Goal: Task Accomplishment & Management: Use online tool/utility

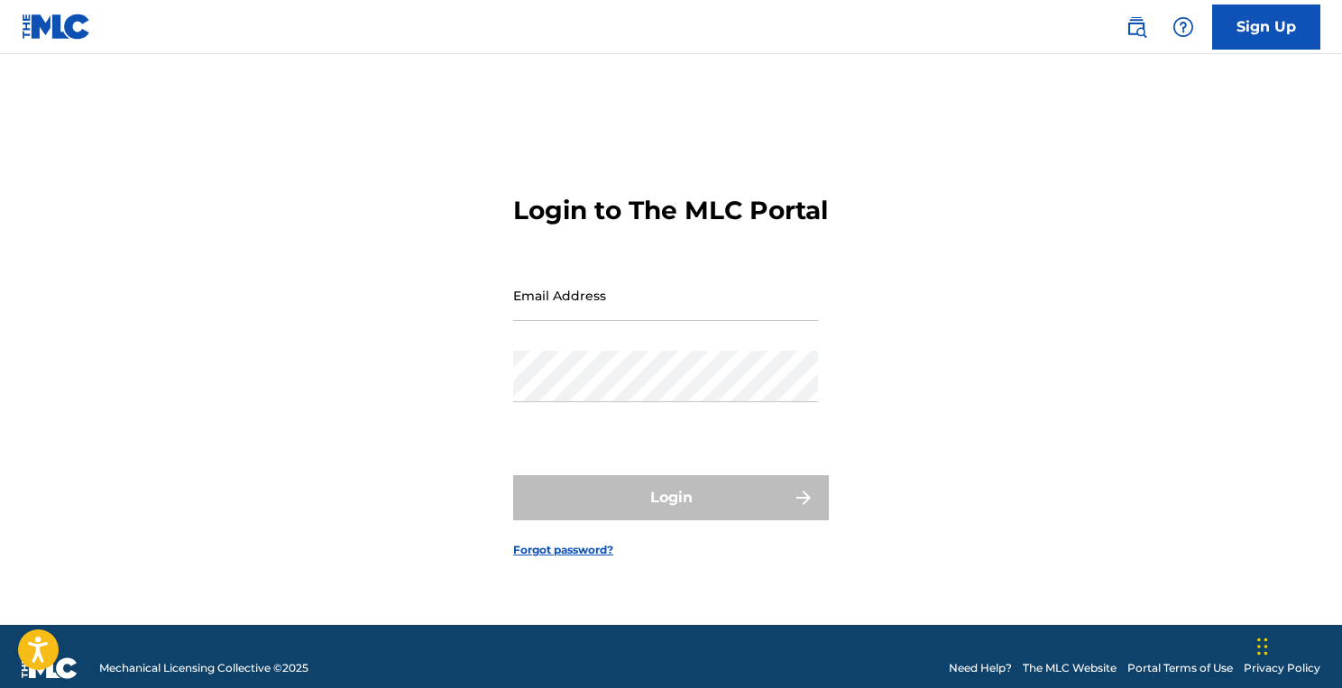
click at [606, 298] on input "Email Address" at bounding box center [665, 295] width 305 height 51
type input "[EMAIL_ADDRESS][DOMAIN_NAME]"
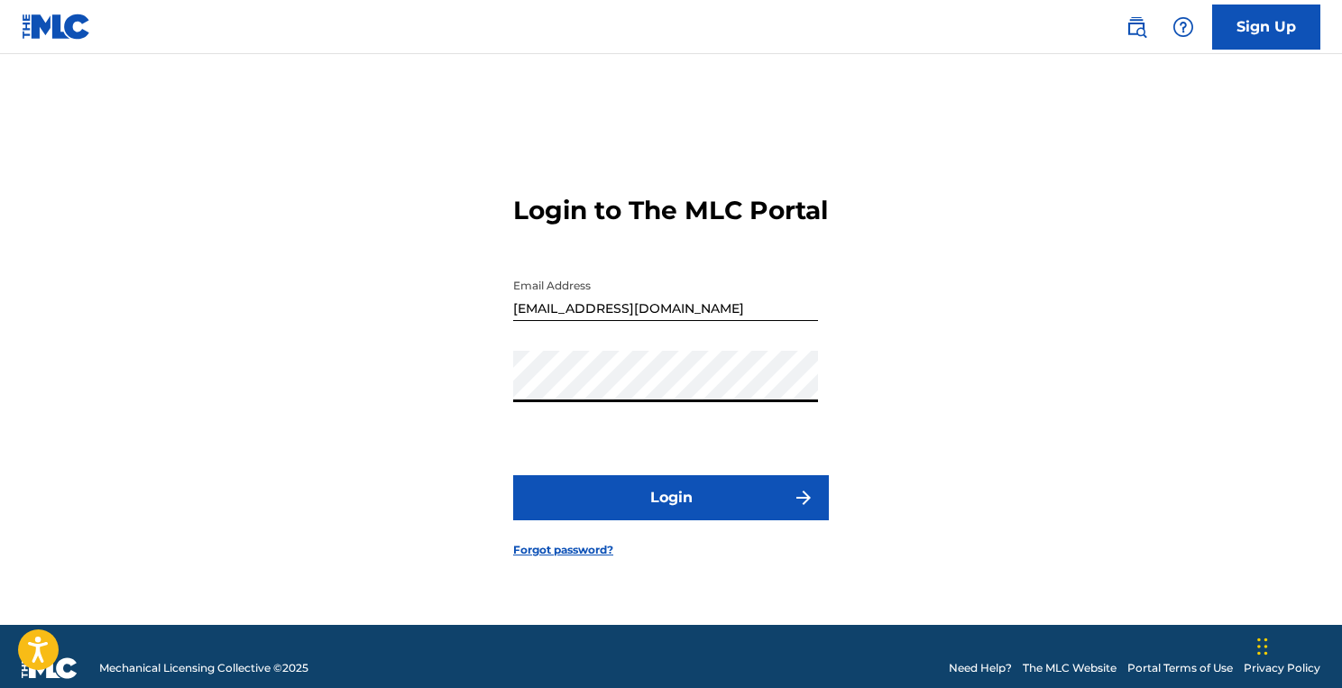
click at [675, 507] on button "Login" at bounding box center [671, 497] width 316 height 45
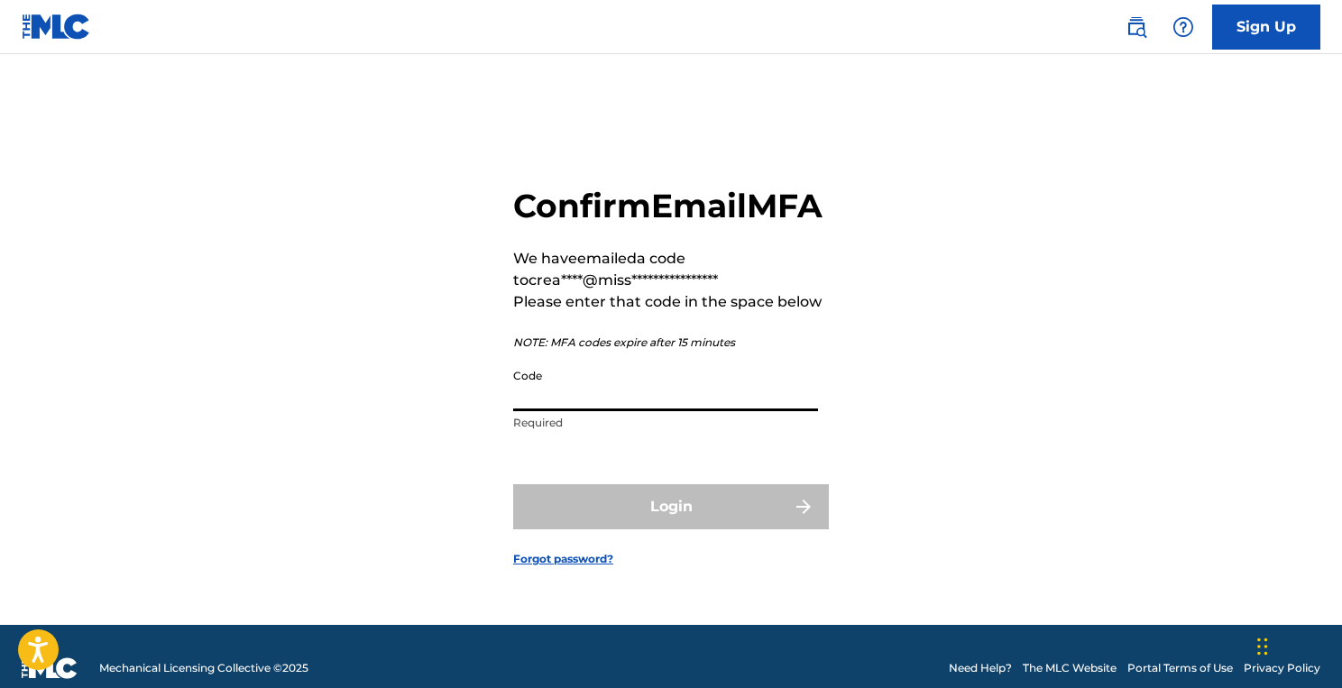
click at [634, 406] on input "Code" at bounding box center [665, 385] width 305 height 51
paste input "084361"
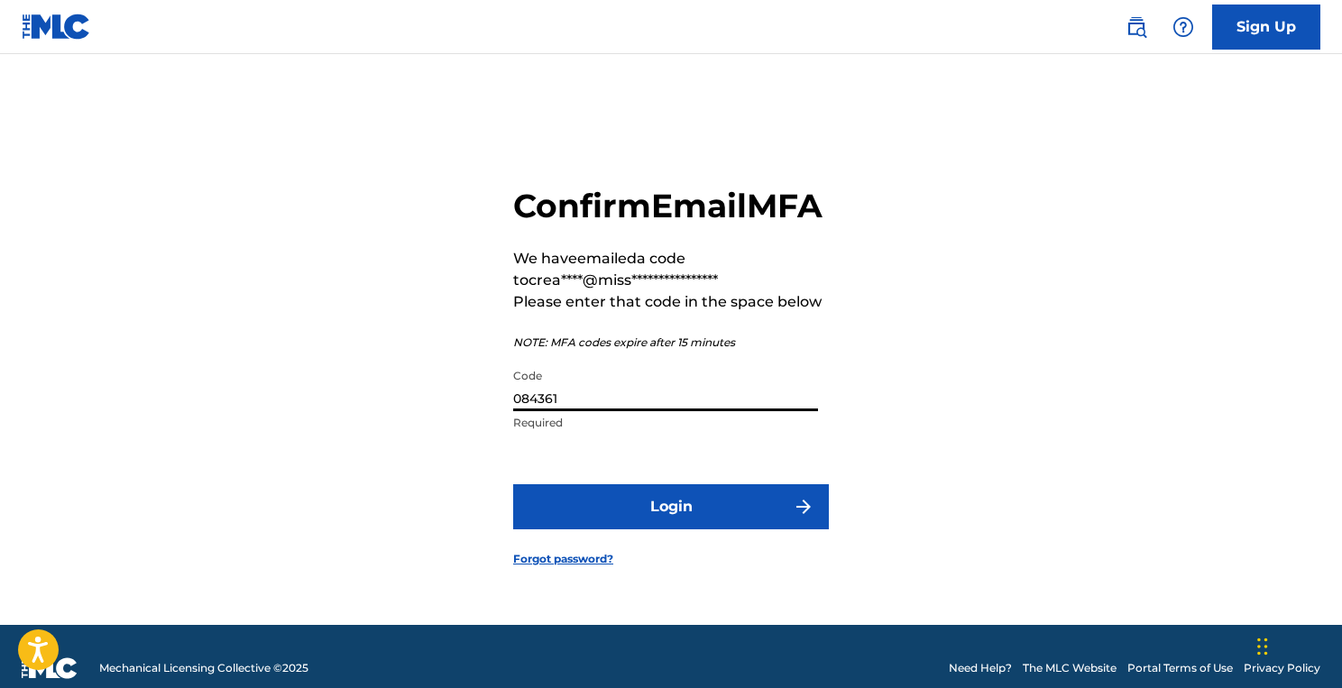
type input "084361"
click at [744, 529] on button "Login" at bounding box center [671, 506] width 316 height 45
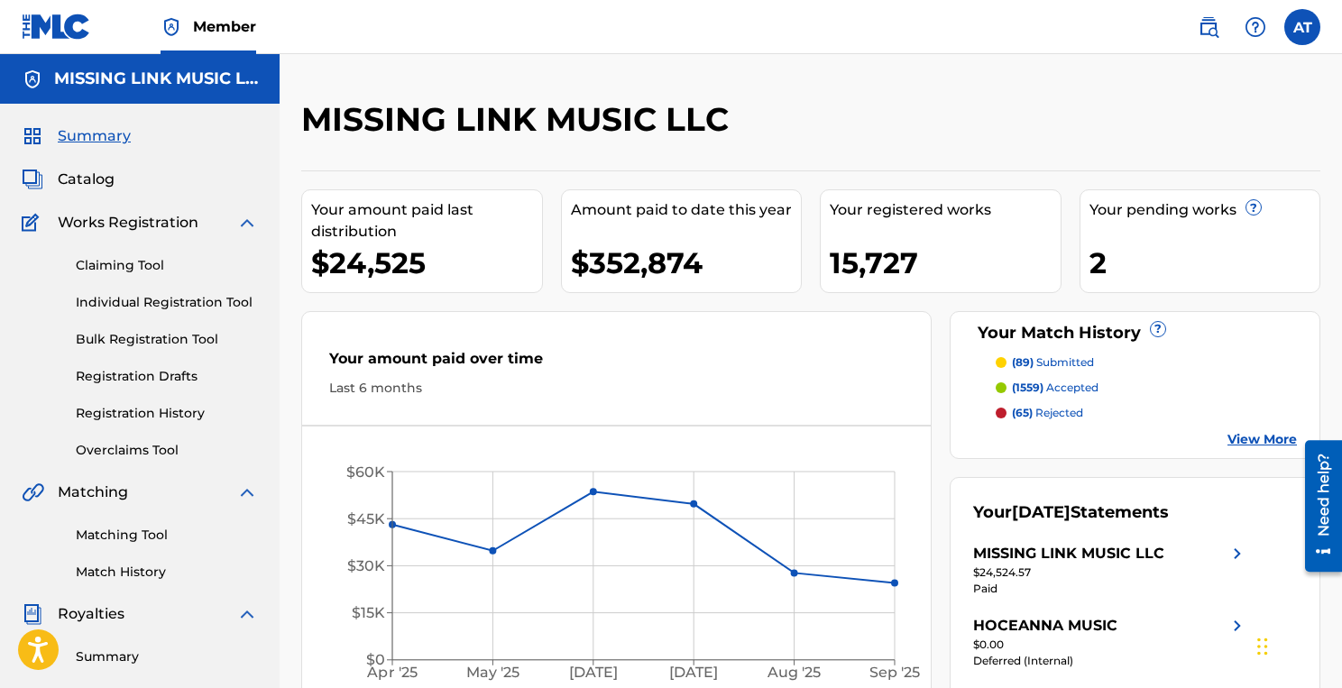
click at [159, 536] on link "Matching Tool" at bounding box center [167, 535] width 182 height 19
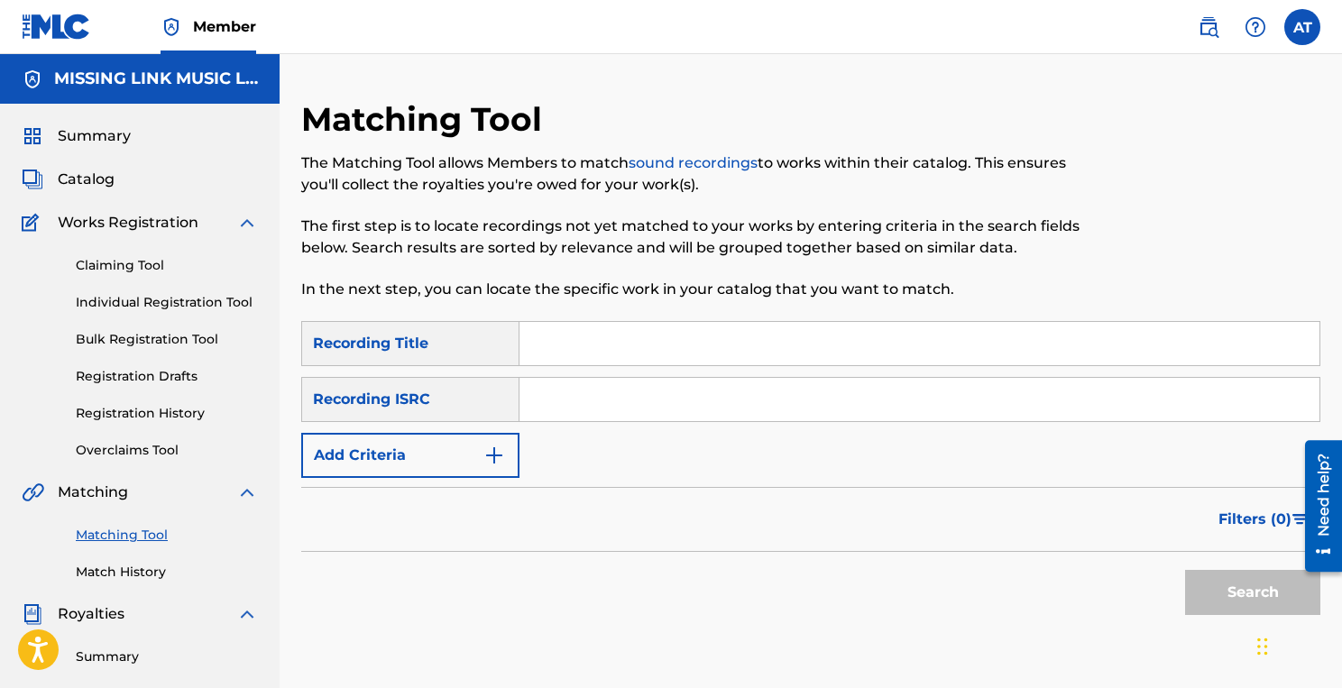
click at [499, 462] on img "Search Form" at bounding box center [494, 456] width 22 height 22
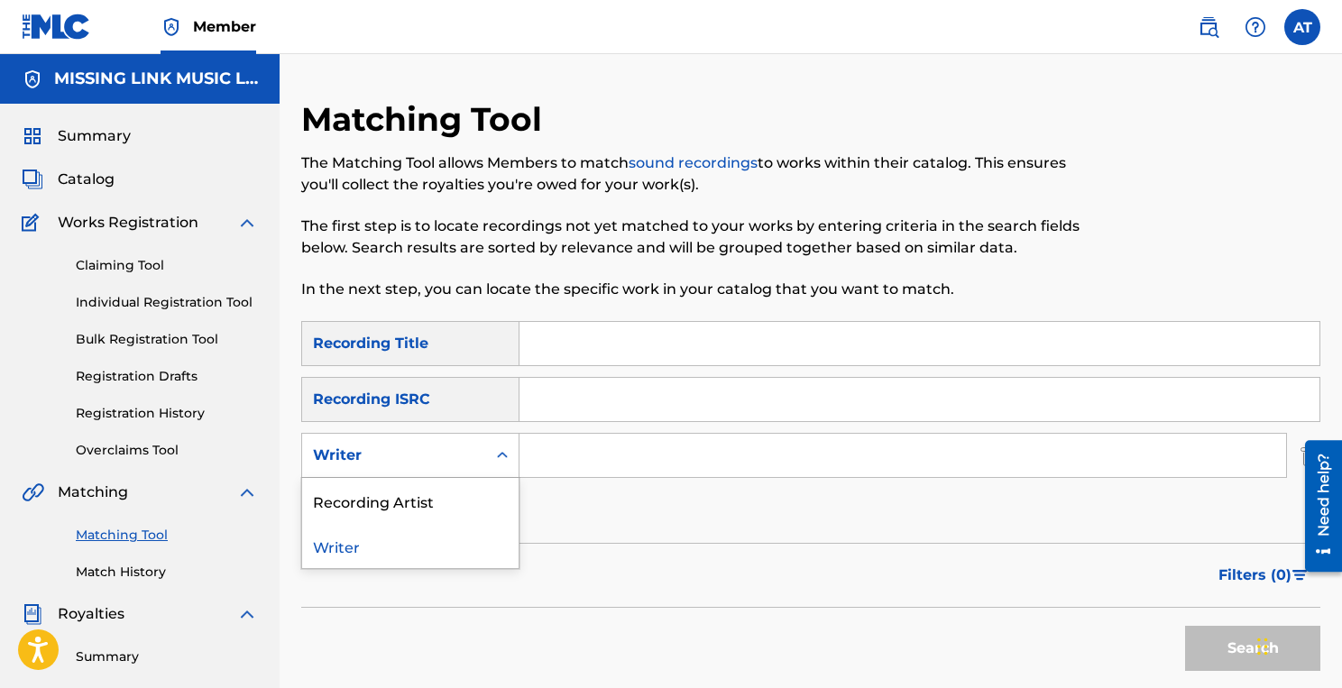
click at [499, 462] on icon "Search Form" at bounding box center [502, 455] width 18 height 18
click at [490, 485] on div "Recording Artist" at bounding box center [410, 500] width 216 height 45
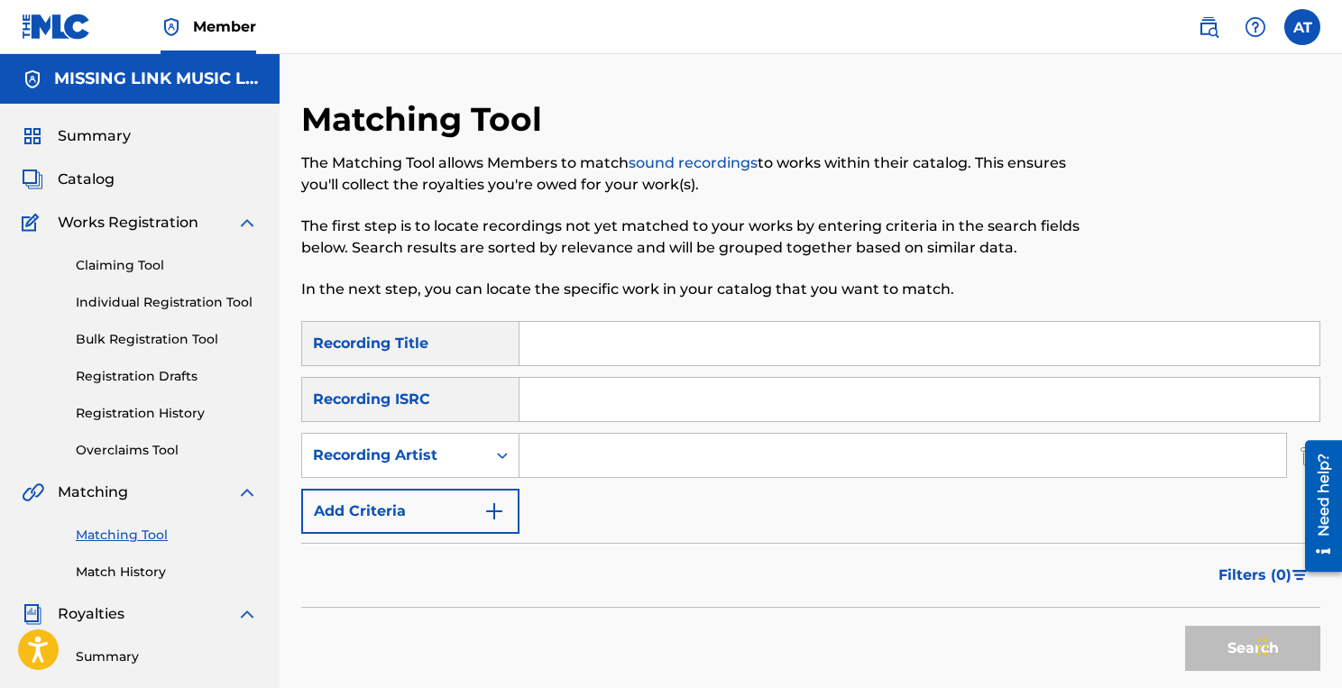
click at [534, 465] on input "Search Form" at bounding box center [902, 455] width 766 height 43
paste input "084361"
type input "0"
paste input "LENCHANTIN PAZ"
drag, startPoint x: 638, startPoint y: 456, endPoint x: 528, endPoint y: 454, distance: 110.0
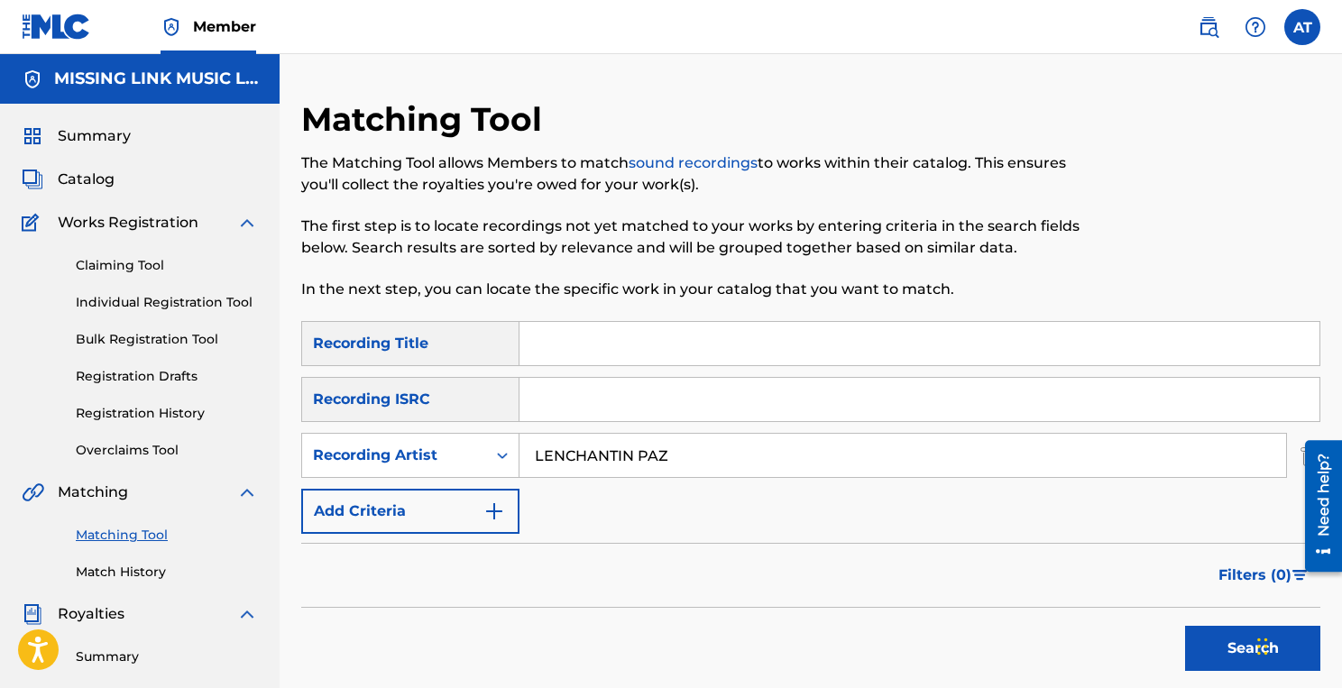
click at [528, 454] on input "LENCHANTIN PAZ" at bounding box center [902, 455] width 766 height 43
click at [612, 455] on input "PAZ" at bounding box center [902, 455] width 766 height 43
paste input "LENCHANTIN"
type input "[PERSON_NAME]"
click at [1185, 626] on button "Search" at bounding box center [1252, 648] width 135 height 45
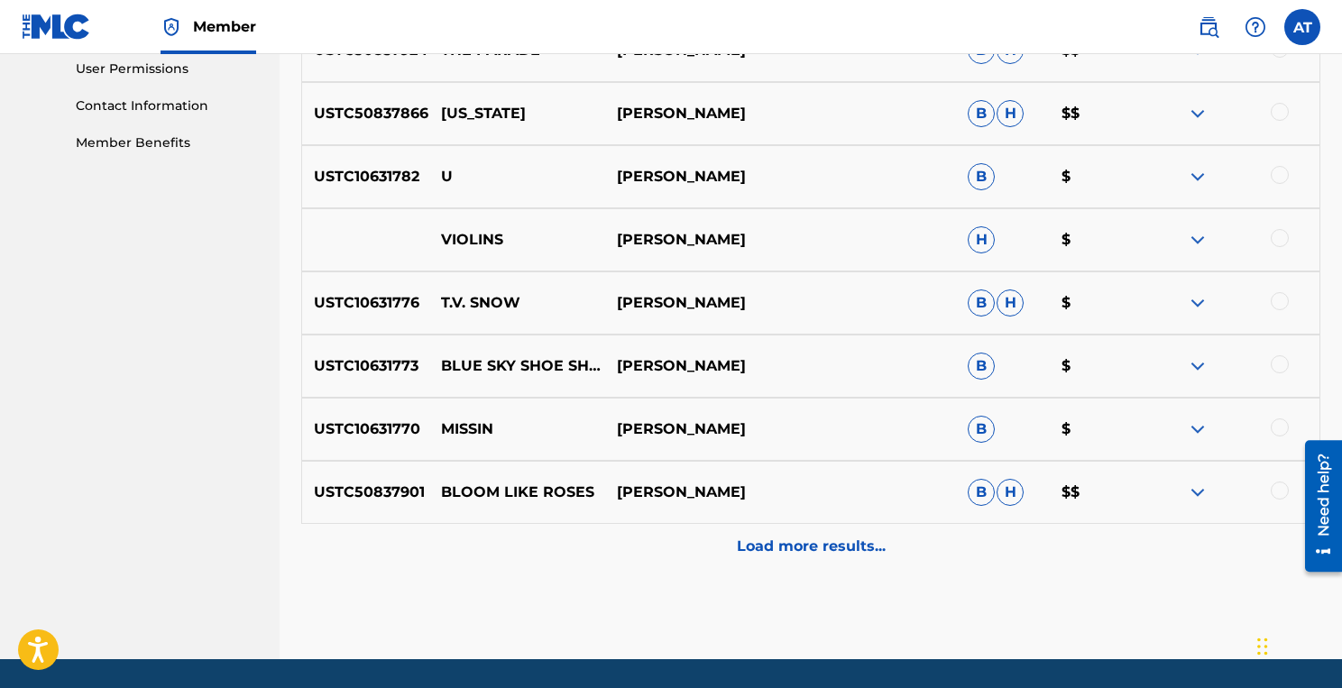
click at [778, 541] on p "Load more results..." at bounding box center [811, 547] width 149 height 22
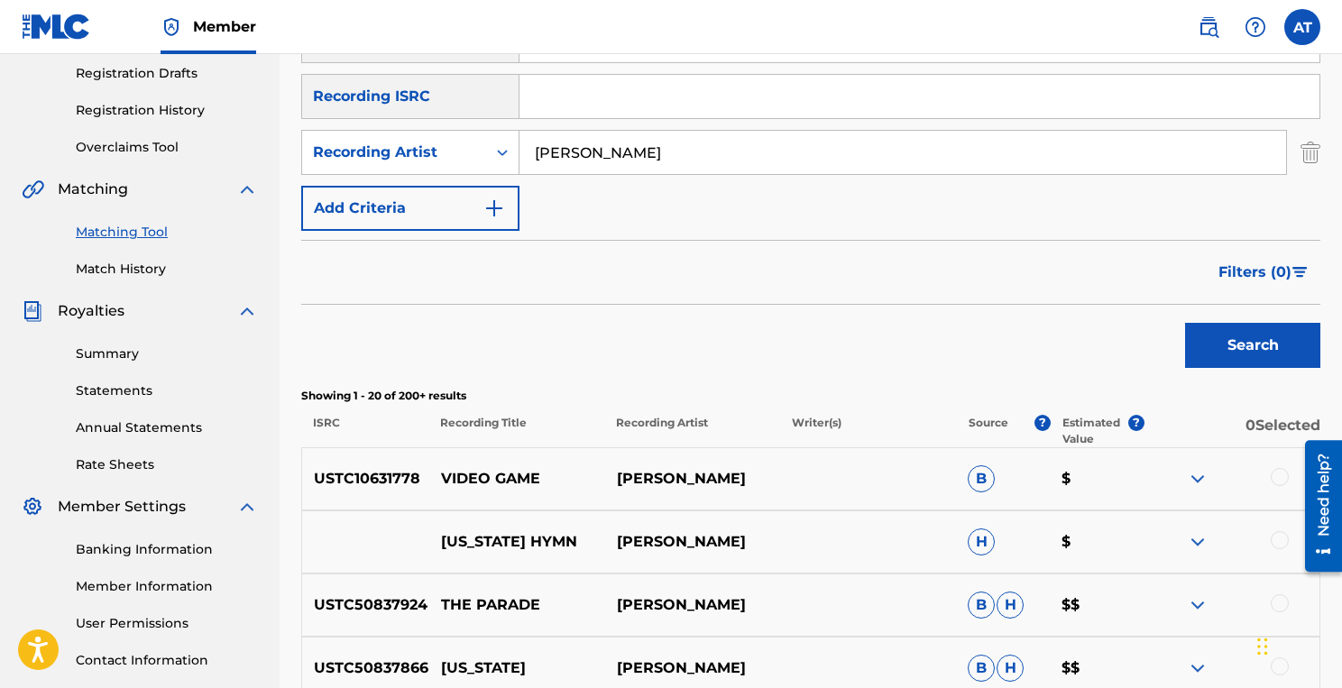
scroll to position [264, 0]
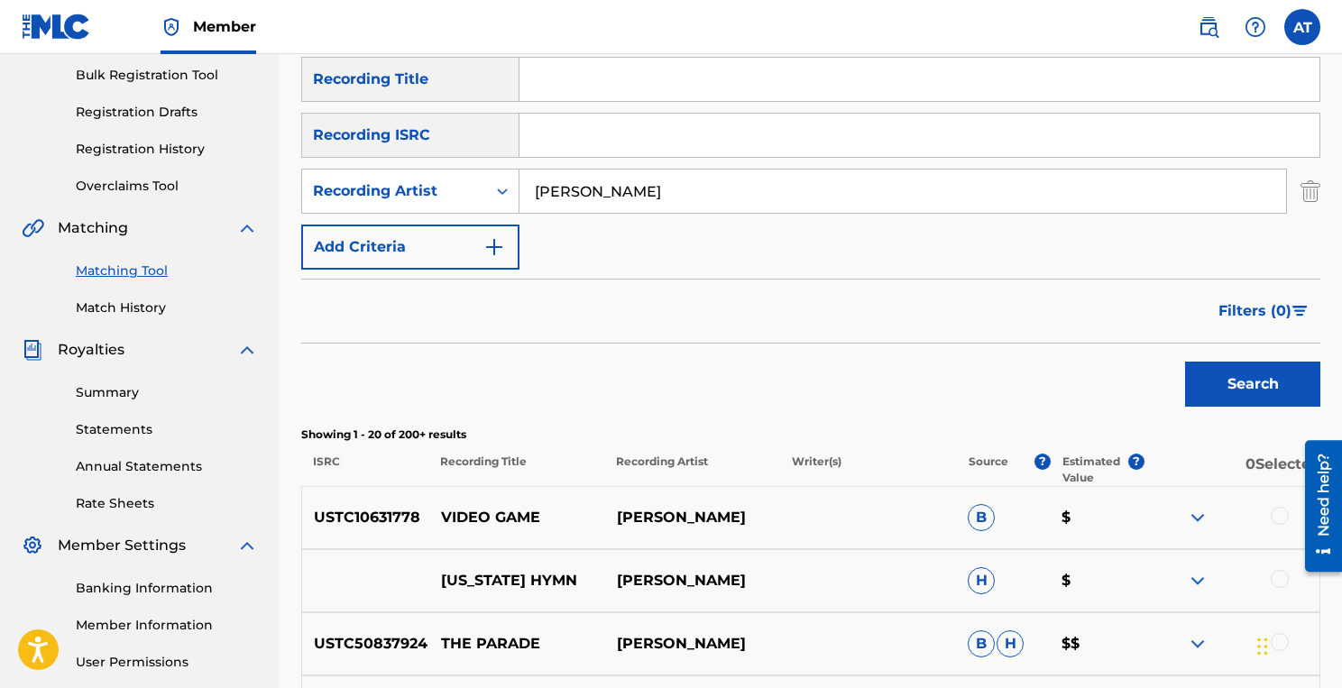
click at [1283, 307] on span "Filters ( 0 )" at bounding box center [1254, 311] width 73 height 22
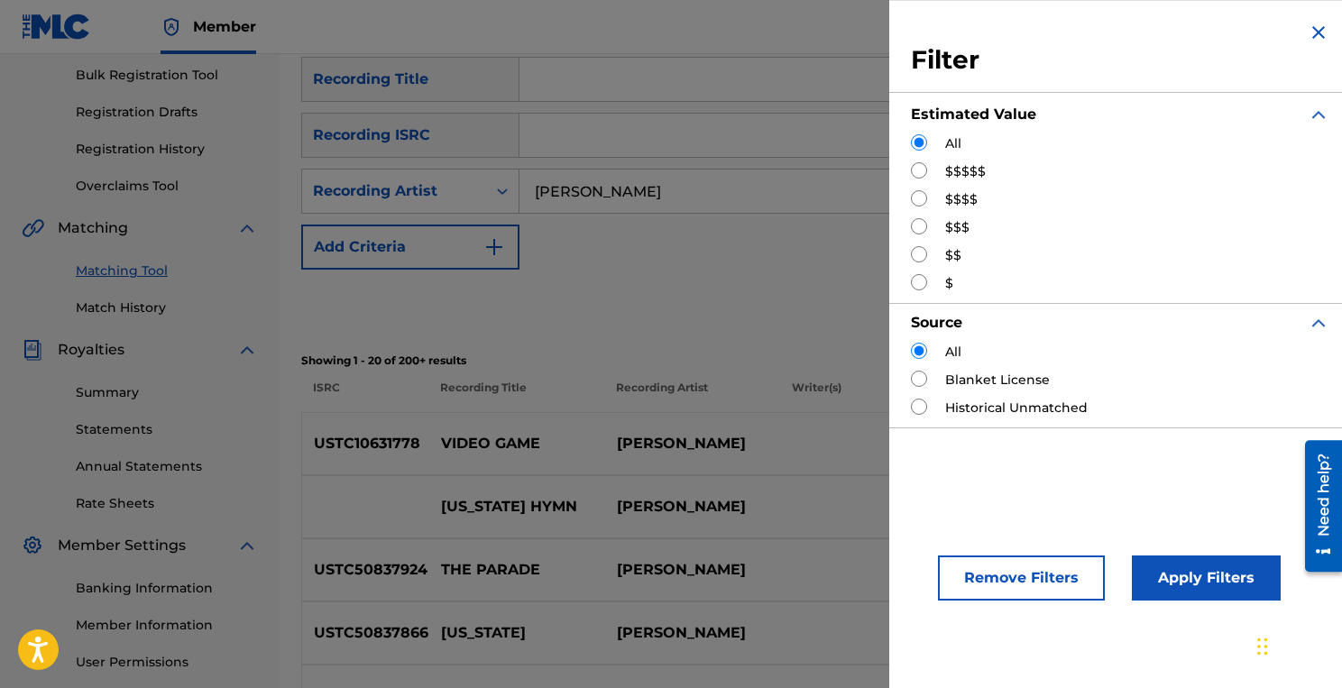
click at [917, 195] on input "Search Form" at bounding box center [919, 198] width 16 height 16
radio input "true"
click at [920, 174] on input "Search Form" at bounding box center [919, 170] width 16 height 16
radio input "true"
click at [1169, 585] on button "Apply Filters" at bounding box center [1206, 577] width 149 height 45
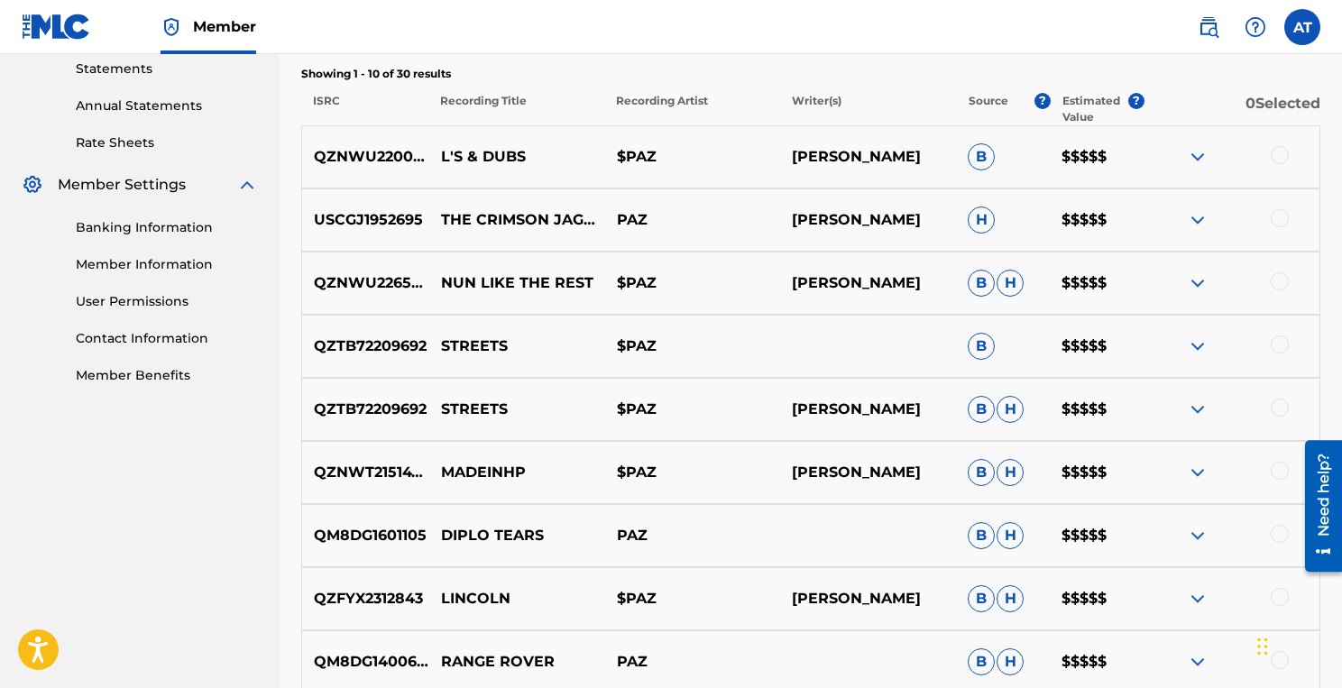
scroll to position [624, 0]
drag, startPoint x: 692, startPoint y: 152, endPoint x: 605, endPoint y: 152, distance: 87.5
click at [605, 152] on p "$PAZ" at bounding box center [692, 158] width 176 height 22
copy p "$PAZ"
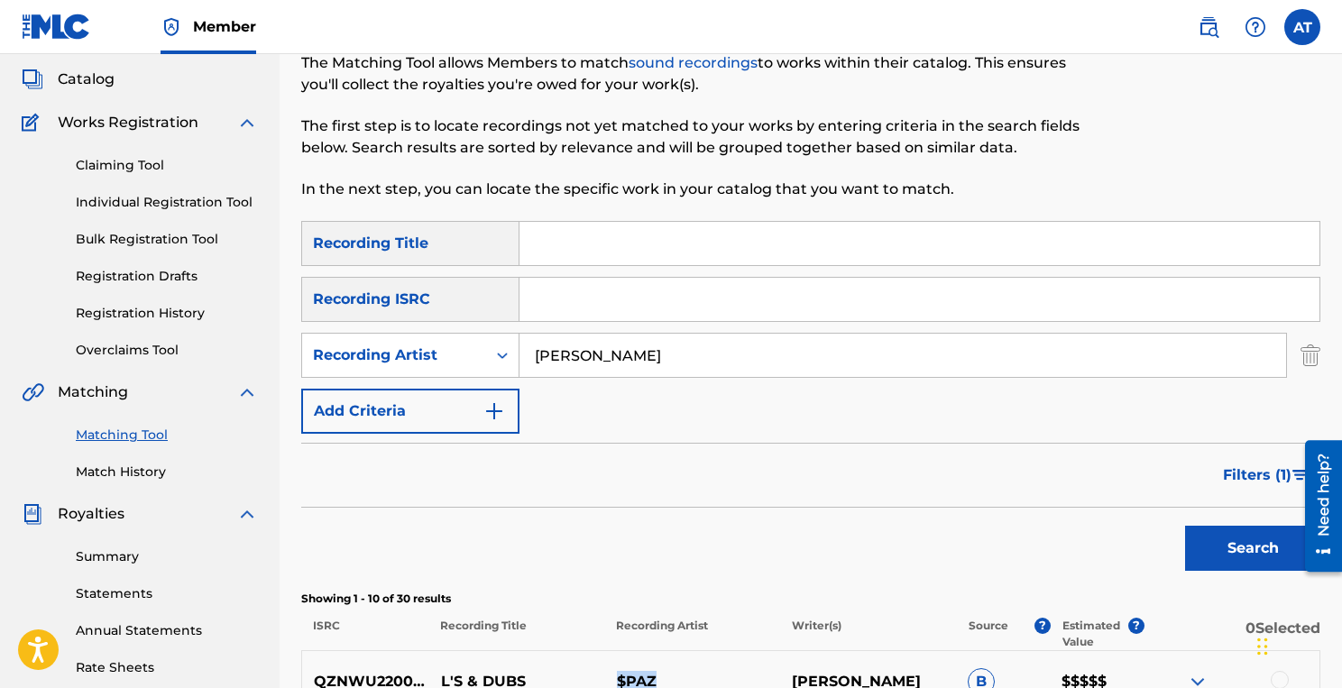
scroll to position [129, 0]
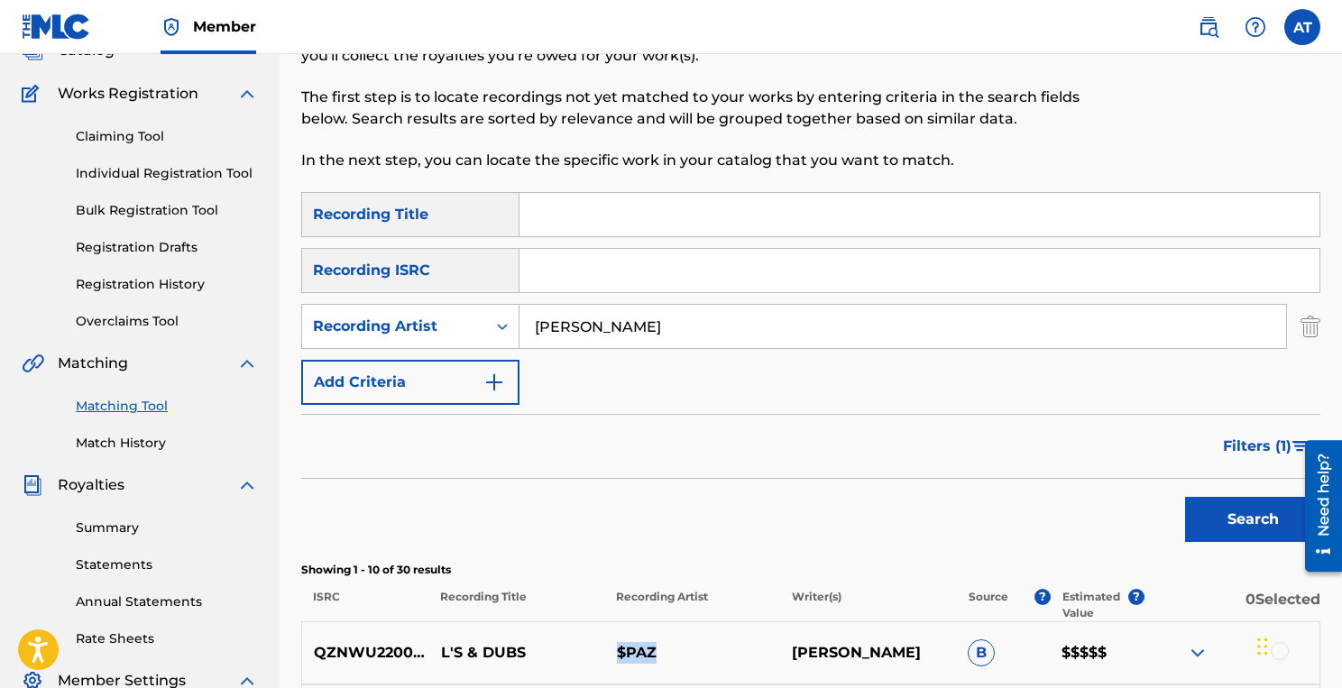
click at [1286, 442] on span "Filters ( 1 )" at bounding box center [1257, 447] width 69 height 22
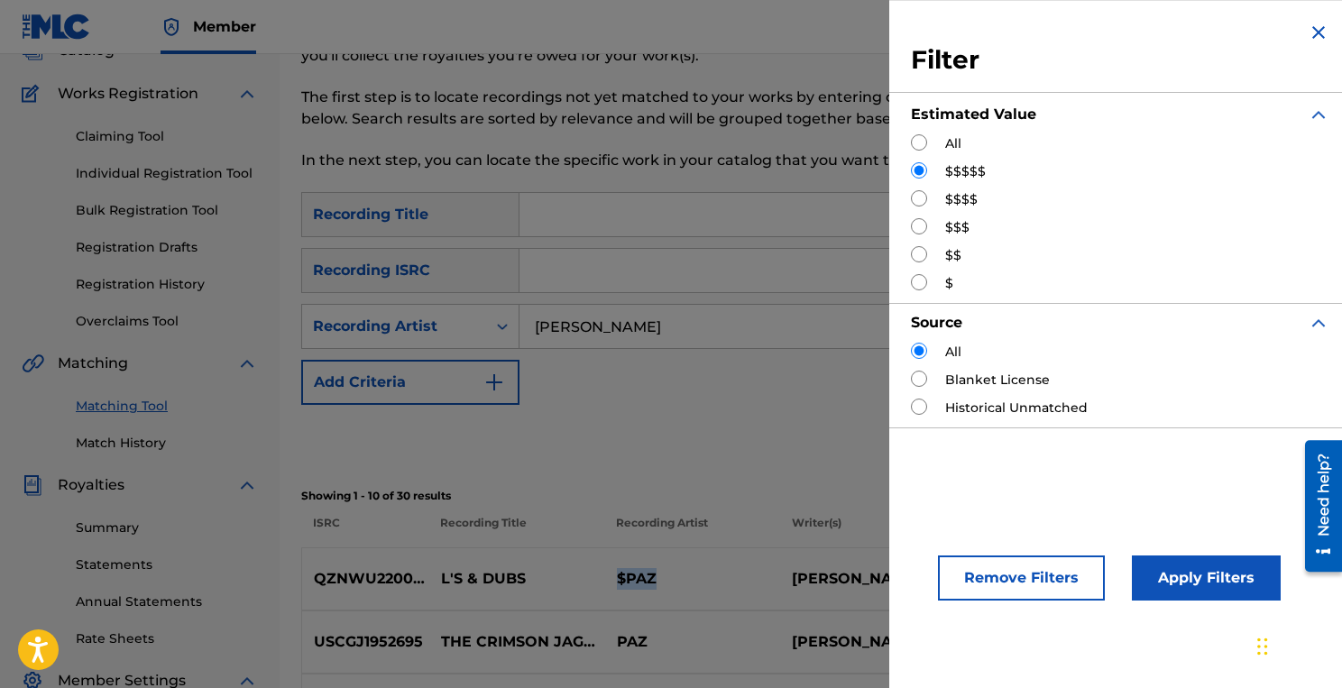
click at [919, 198] on input "Search Form" at bounding box center [919, 198] width 16 height 16
radio input "true"
click at [1188, 577] on button "Apply Filters" at bounding box center [1206, 577] width 149 height 45
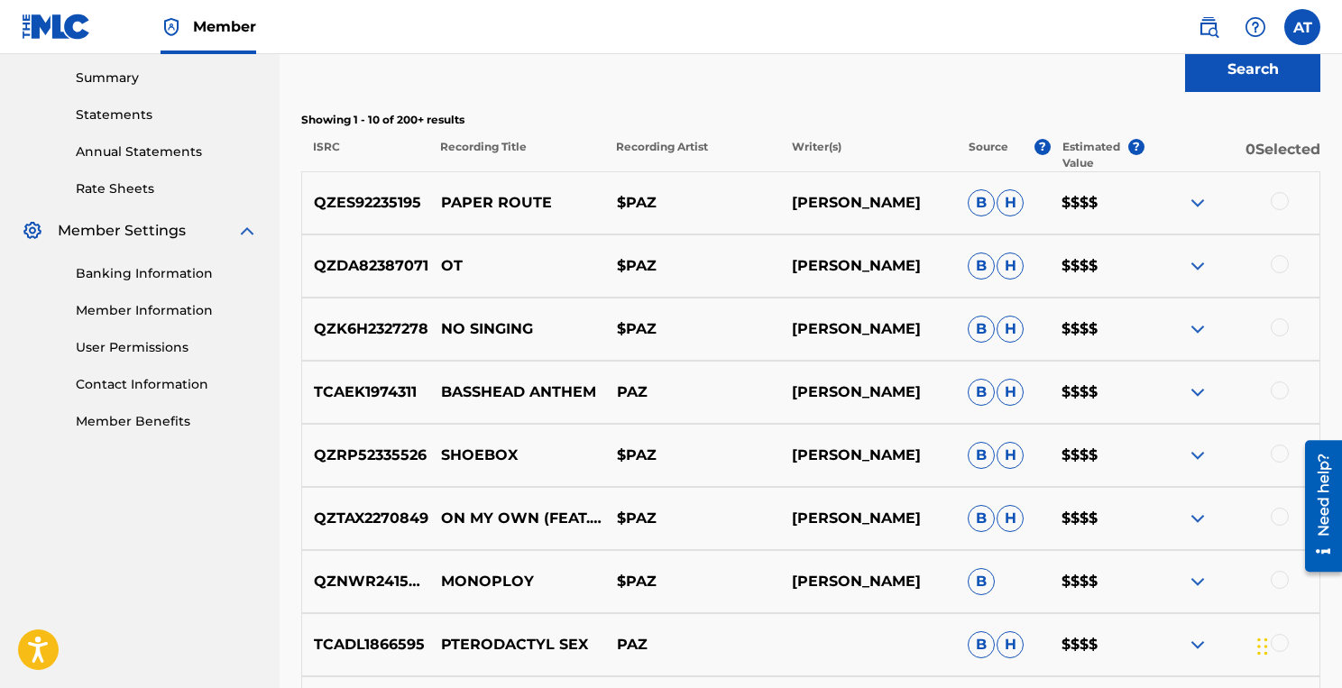
scroll to position [915, 0]
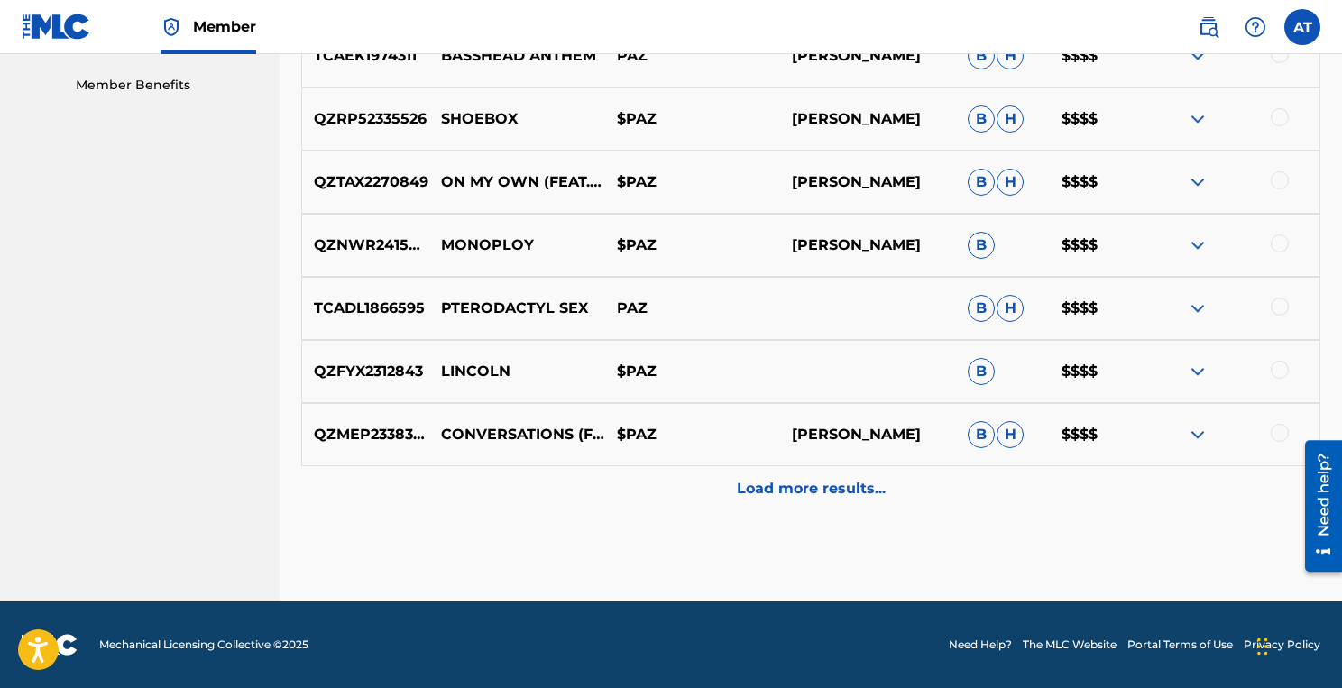
click at [791, 507] on div "Load more results..." at bounding box center [810, 488] width 1019 height 45
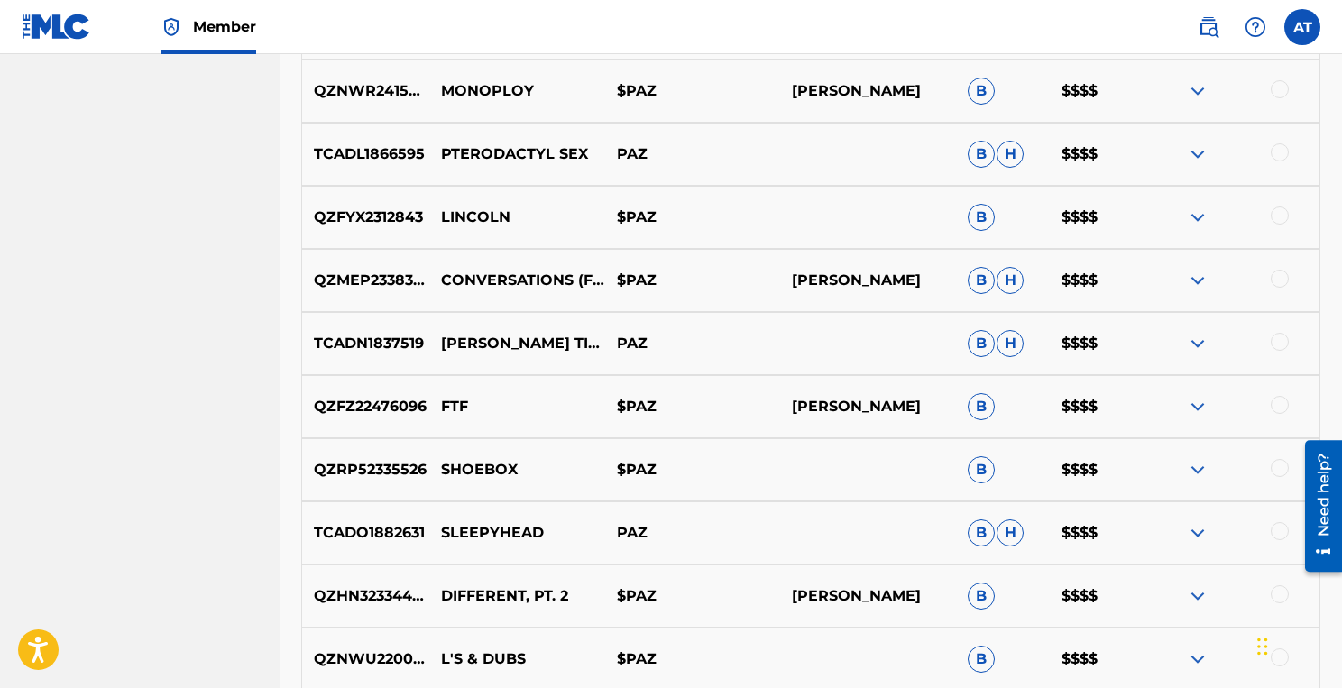
scroll to position [1546, 0]
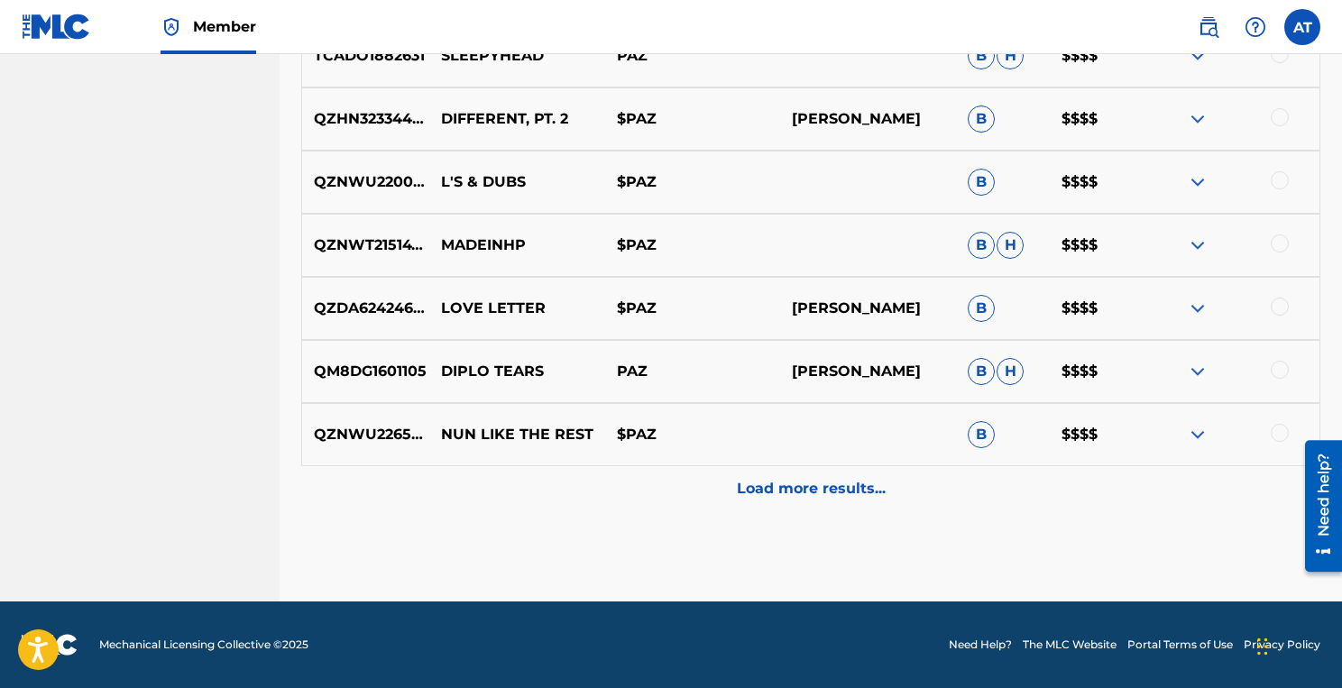
click at [800, 490] on p "Load more results..." at bounding box center [811, 489] width 149 height 22
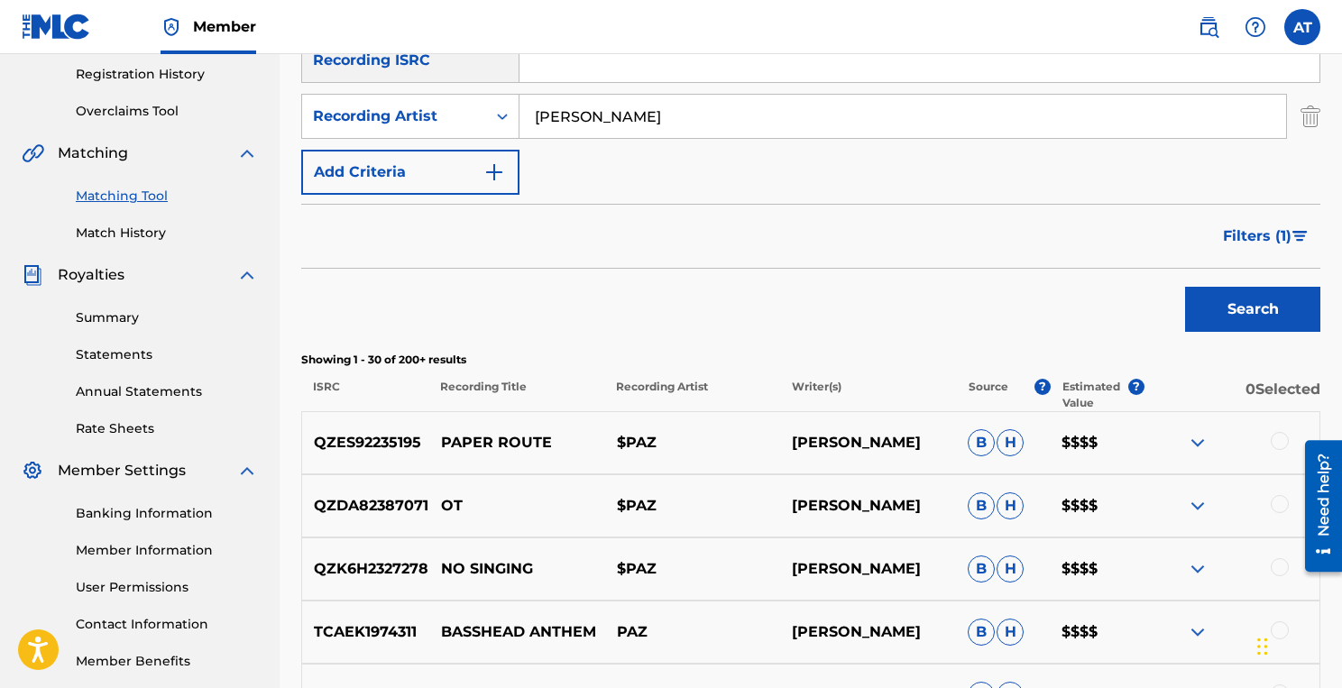
scroll to position [321, 0]
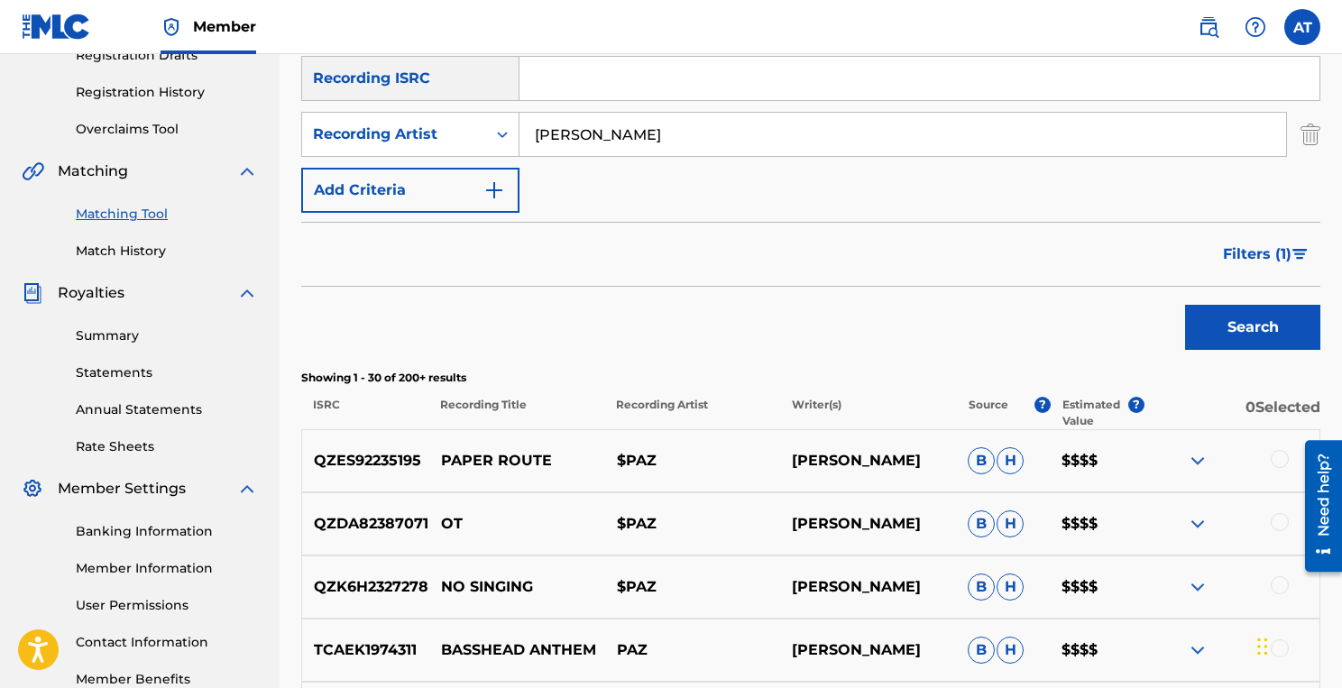
click at [1271, 259] on span "Filters ( 1 )" at bounding box center [1257, 254] width 69 height 22
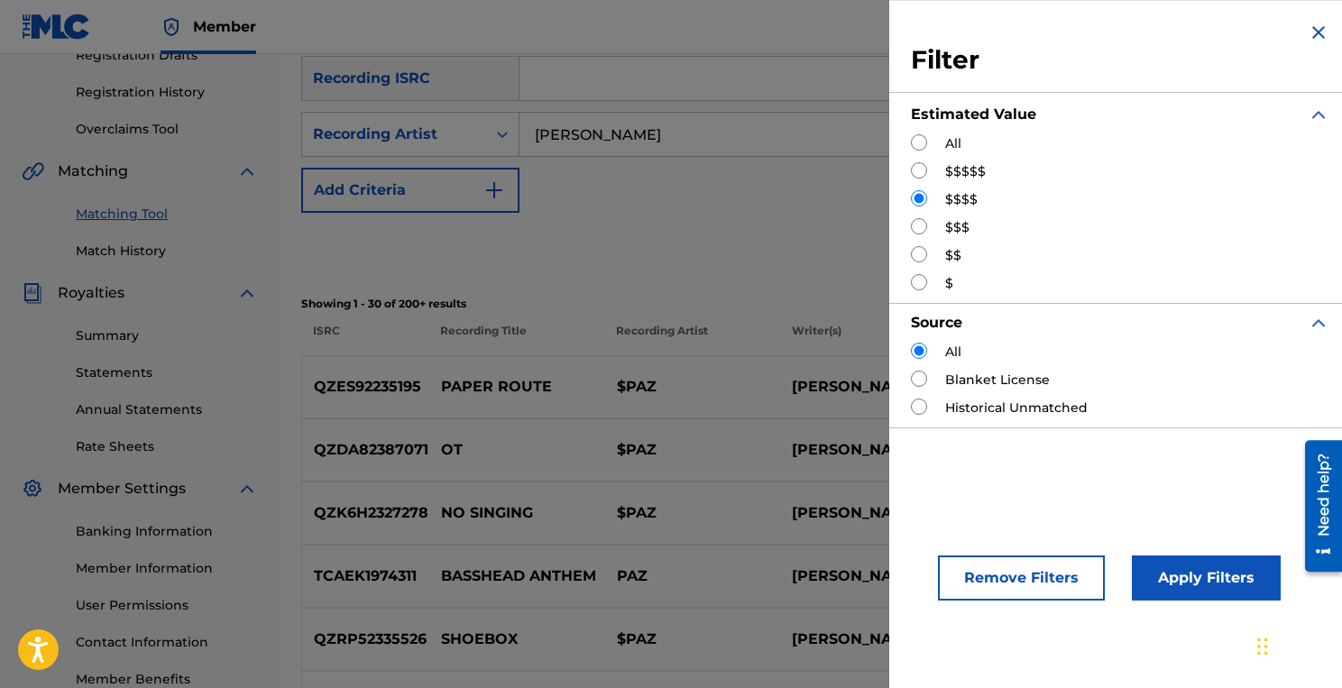
click at [914, 231] on input "Search Form" at bounding box center [919, 226] width 16 height 16
radio input "true"
click at [1152, 556] on button "Apply Filters" at bounding box center [1206, 577] width 149 height 45
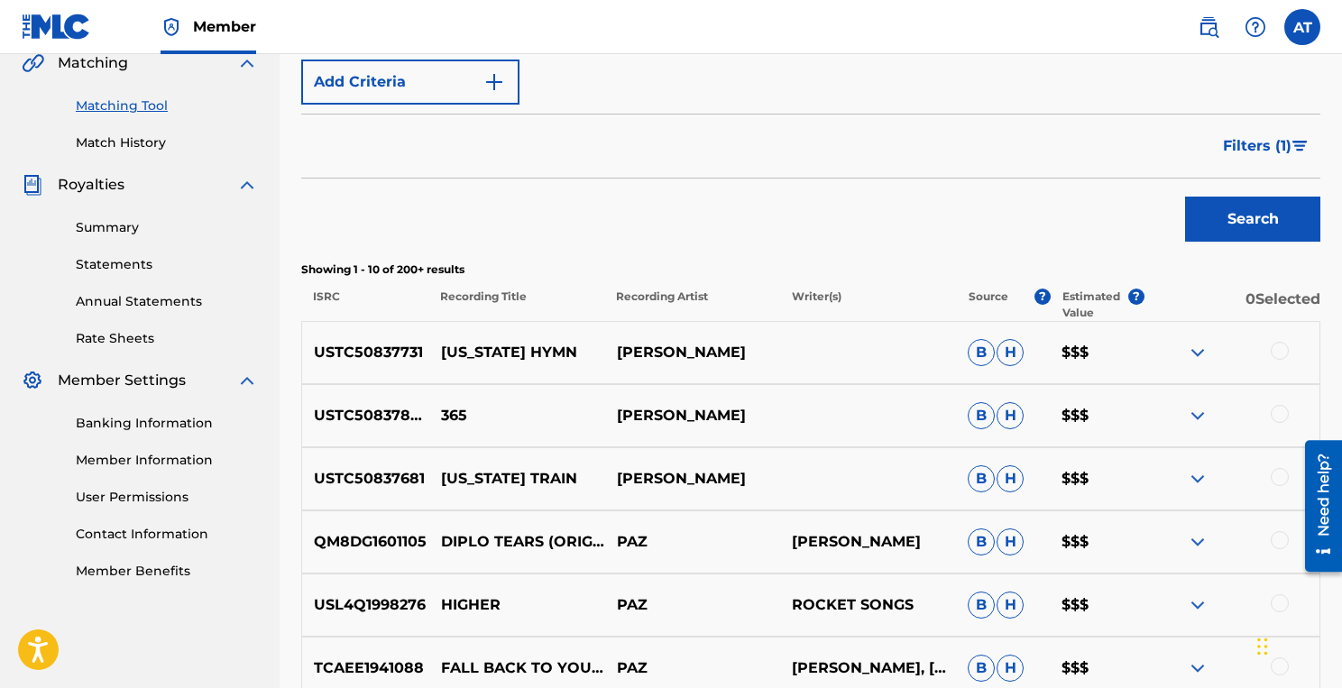
scroll to position [417, 0]
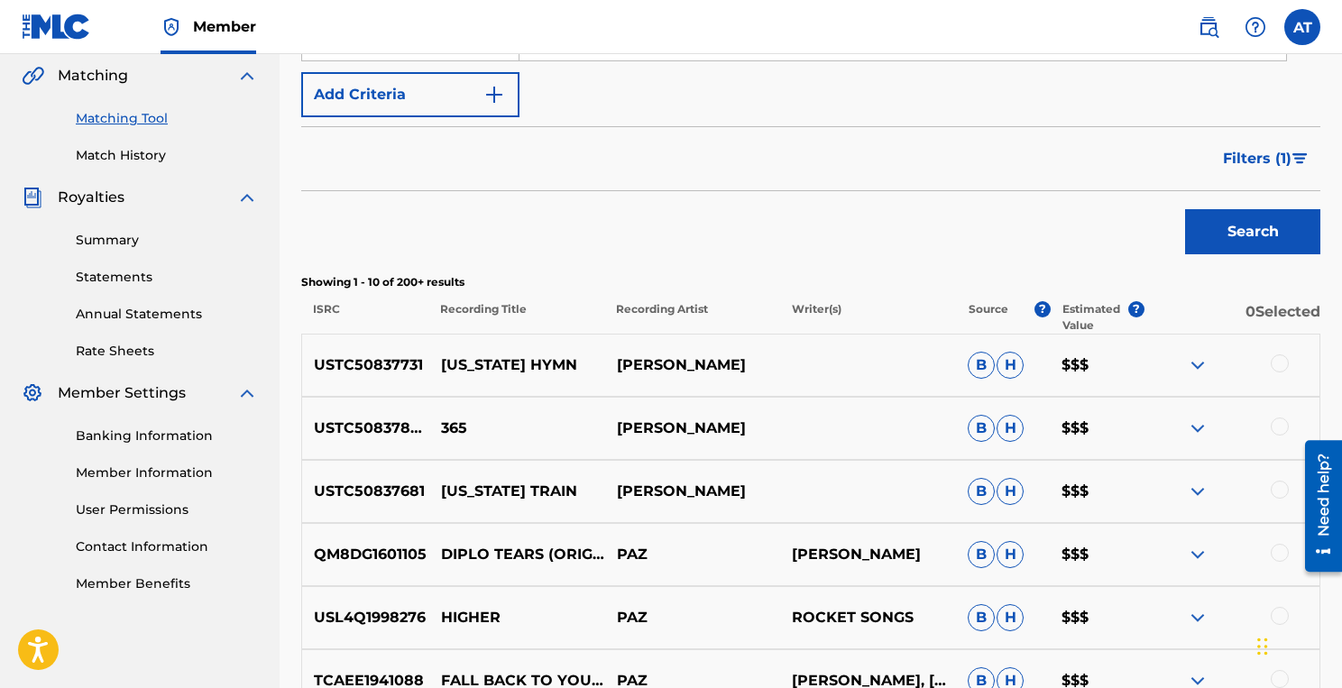
click at [1286, 166] on span "Filters ( 1 )" at bounding box center [1257, 159] width 69 height 22
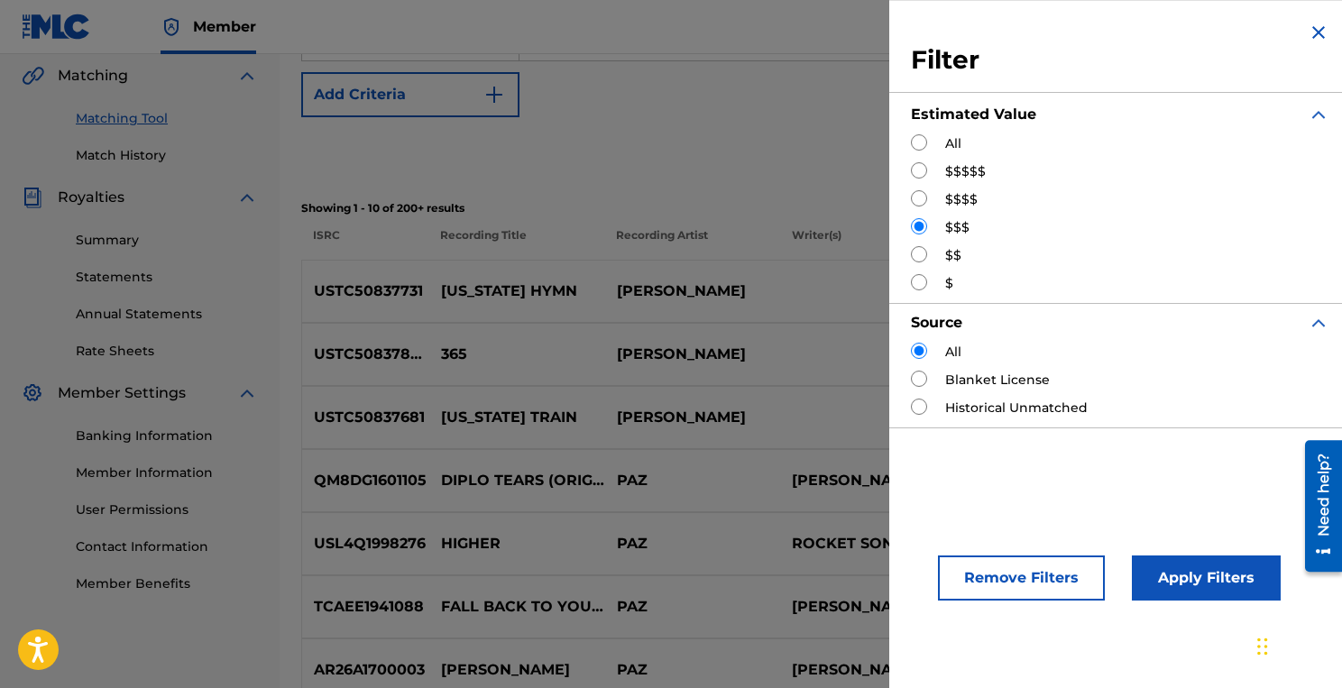
click at [914, 250] on input "Search Form" at bounding box center [919, 254] width 16 height 16
radio input "true"
click at [1183, 571] on button "Apply Filters" at bounding box center [1206, 577] width 149 height 45
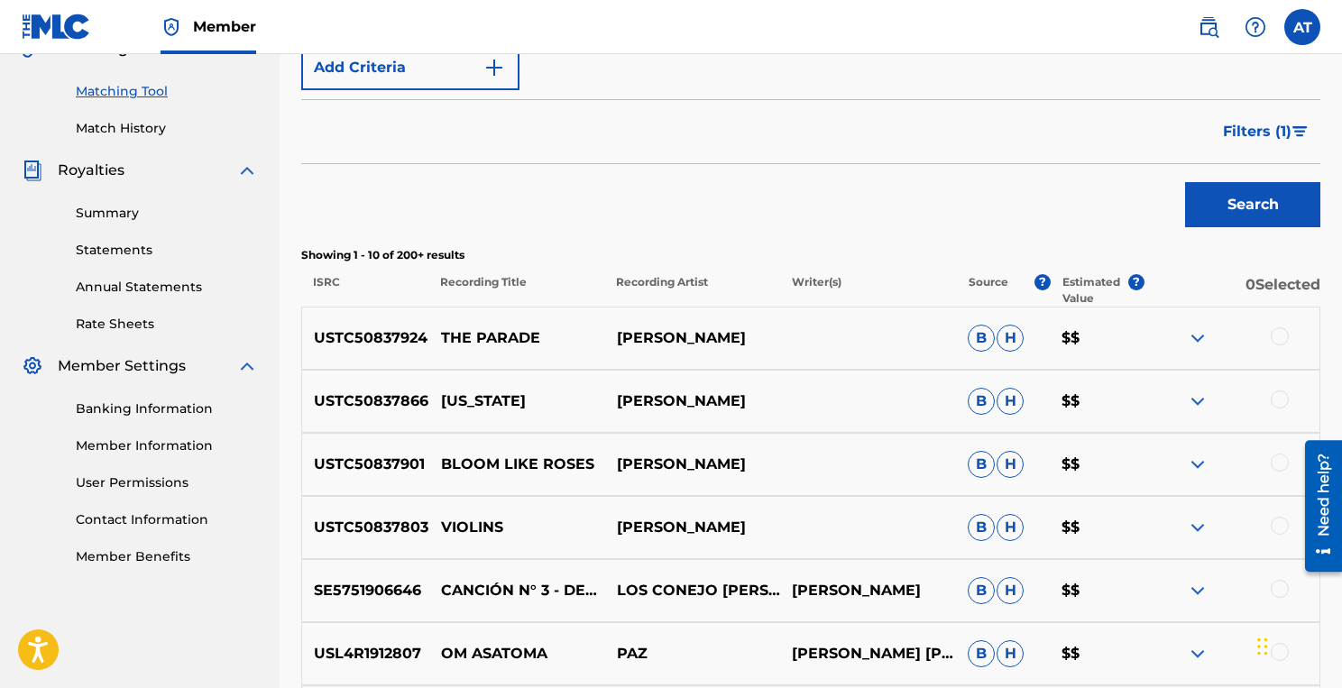
scroll to position [421, 0]
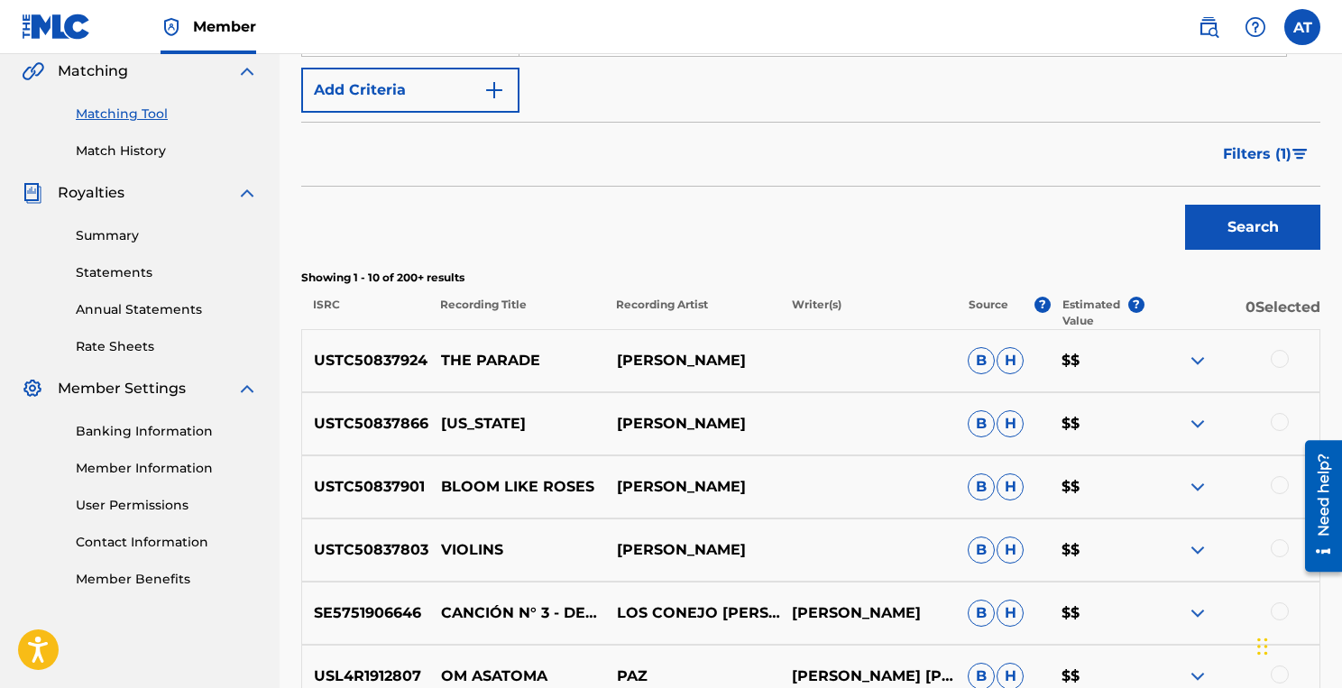
click at [1289, 171] on button "Filters ( 1 )" at bounding box center [1266, 154] width 108 height 45
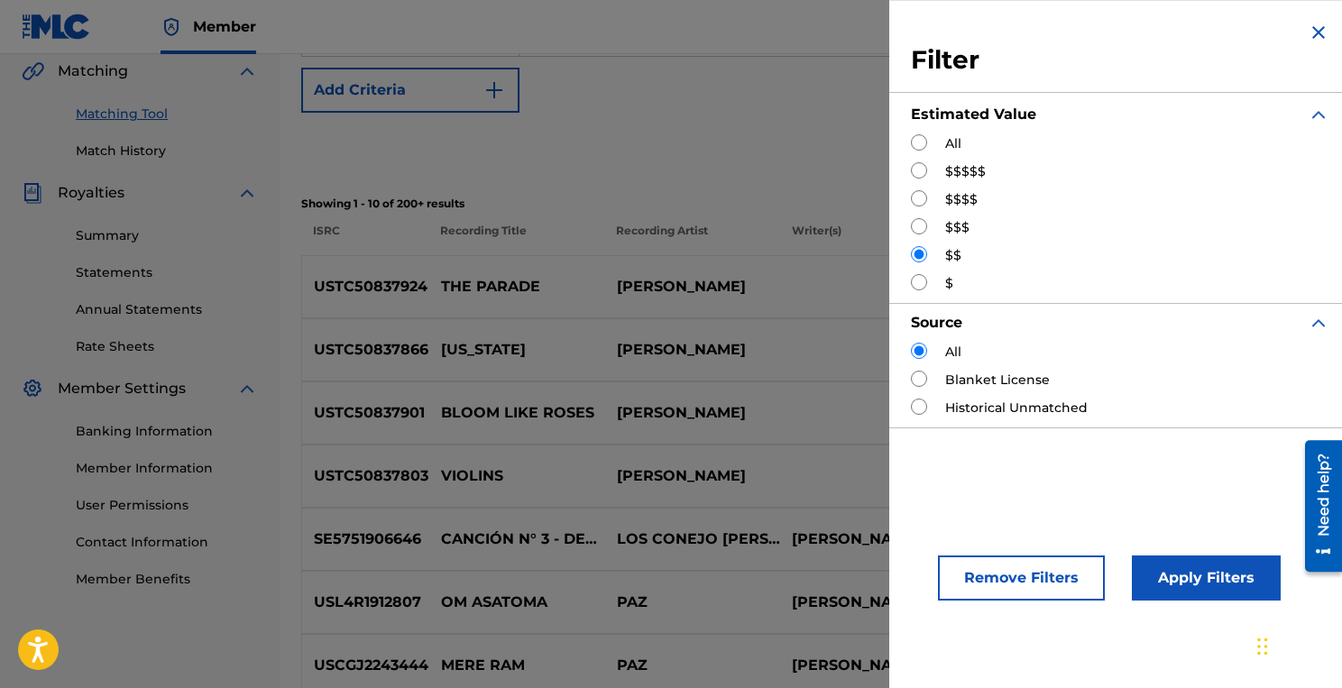
click at [923, 279] on input "Search Form" at bounding box center [919, 282] width 16 height 16
radio input "true"
click at [1178, 594] on button "Apply Filters" at bounding box center [1206, 577] width 149 height 45
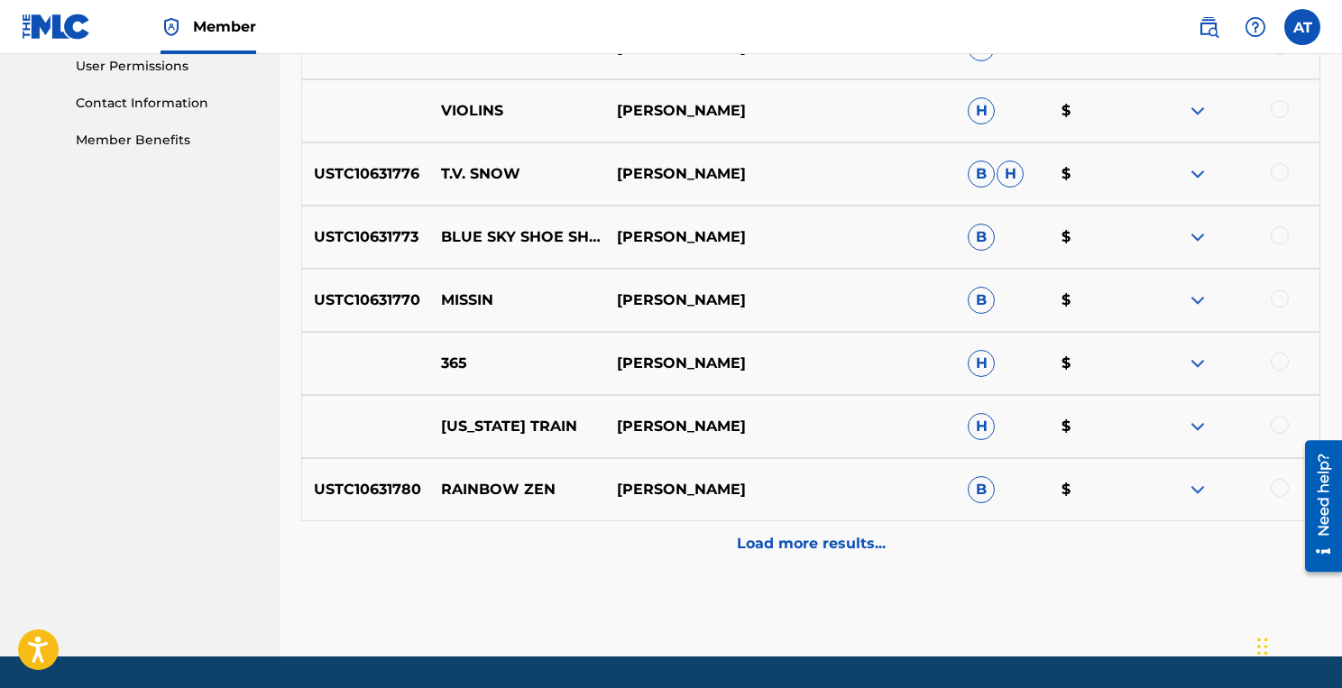
scroll to position [915, 0]
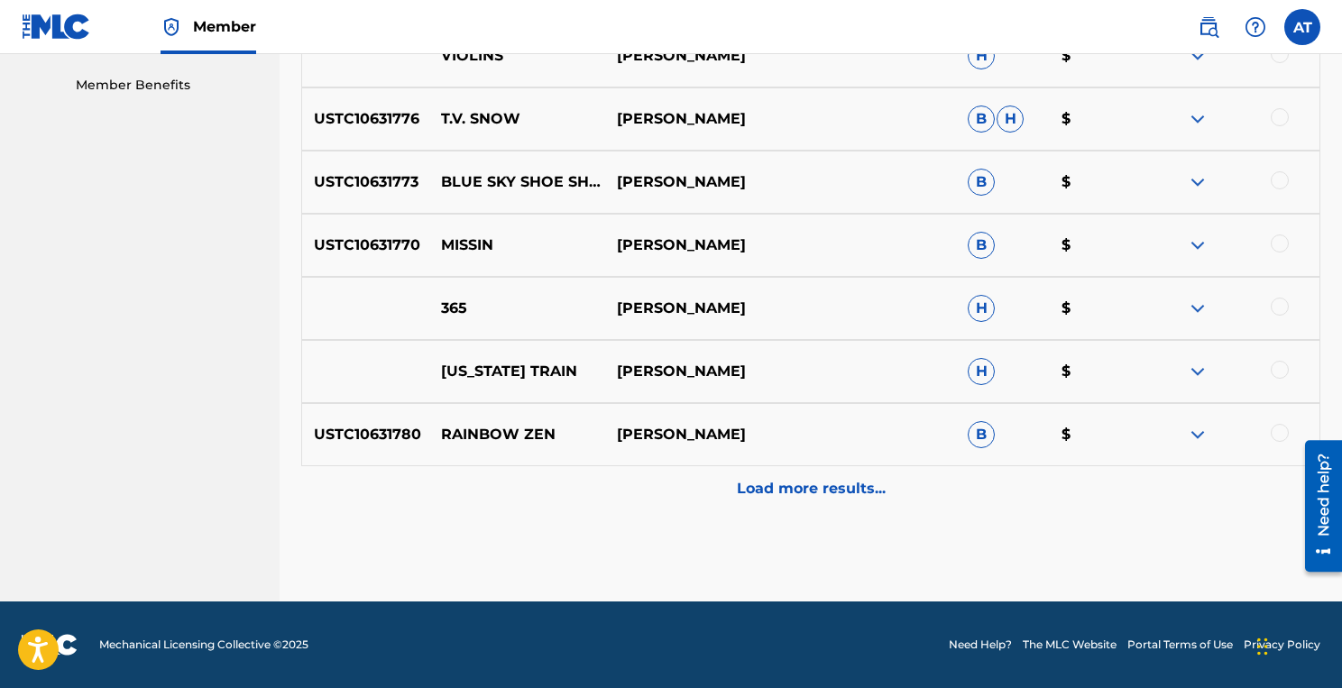
click at [810, 488] on p "Load more results..." at bounding box center [811, 489] width 149 height 22
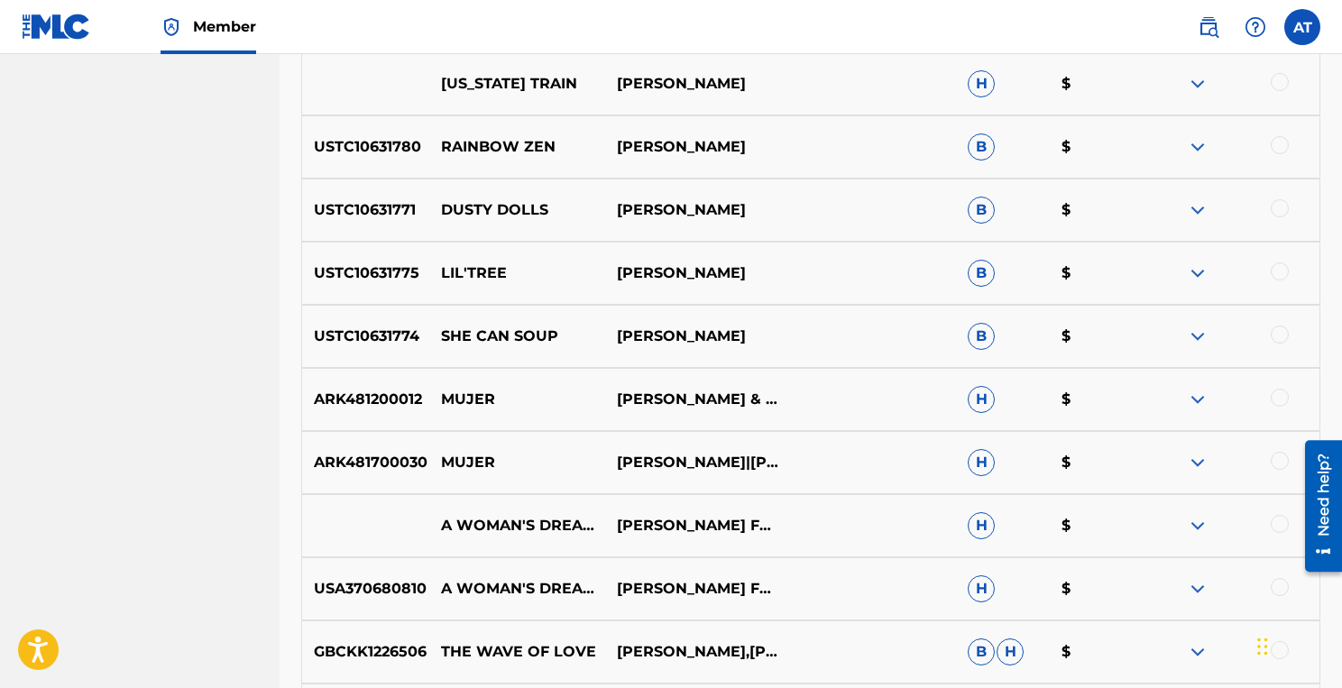
scroll to position [1157, 0]
